Goal: Find specific page/section: Find specific page/section

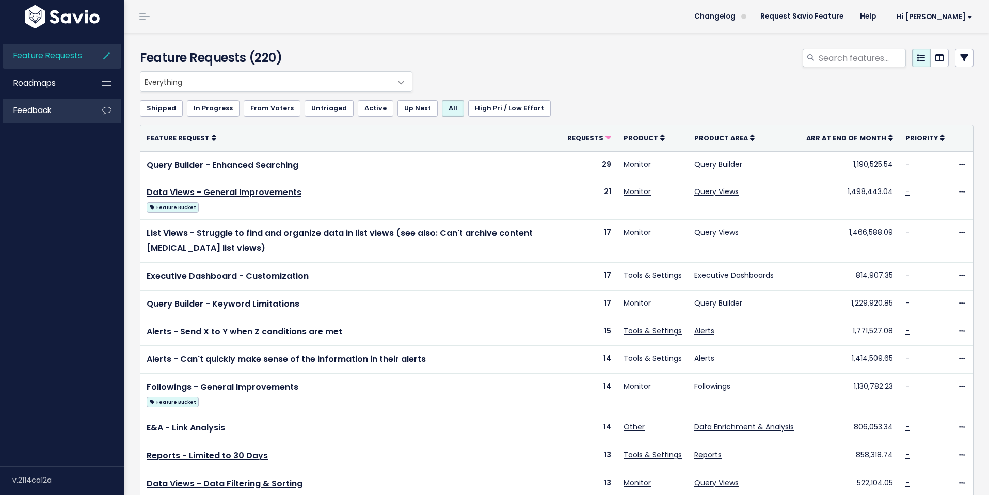
click at [45, 115] on span "Feedback" at bounding box center [32, 110] width 38 height 11
